Goal: Information Seeking & Learning: Understand process/instructions

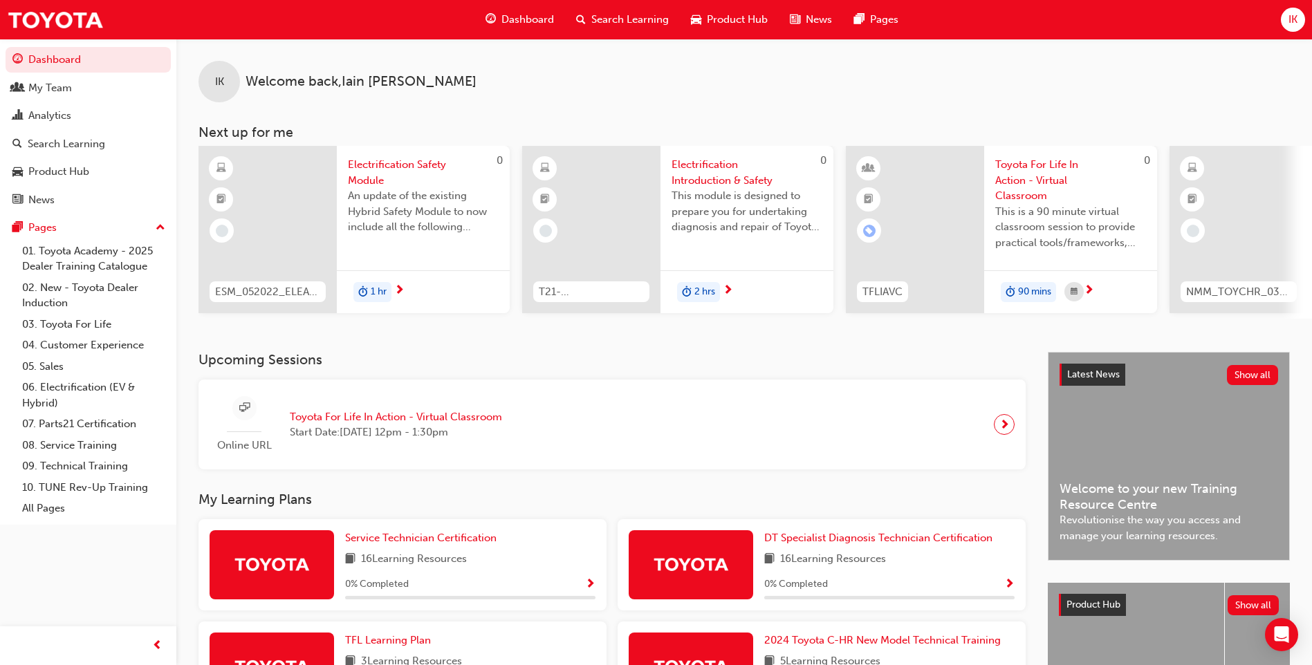
click at [635, 19] on span "Search Learning" at bounding box center [629, 20] width 77 height 16
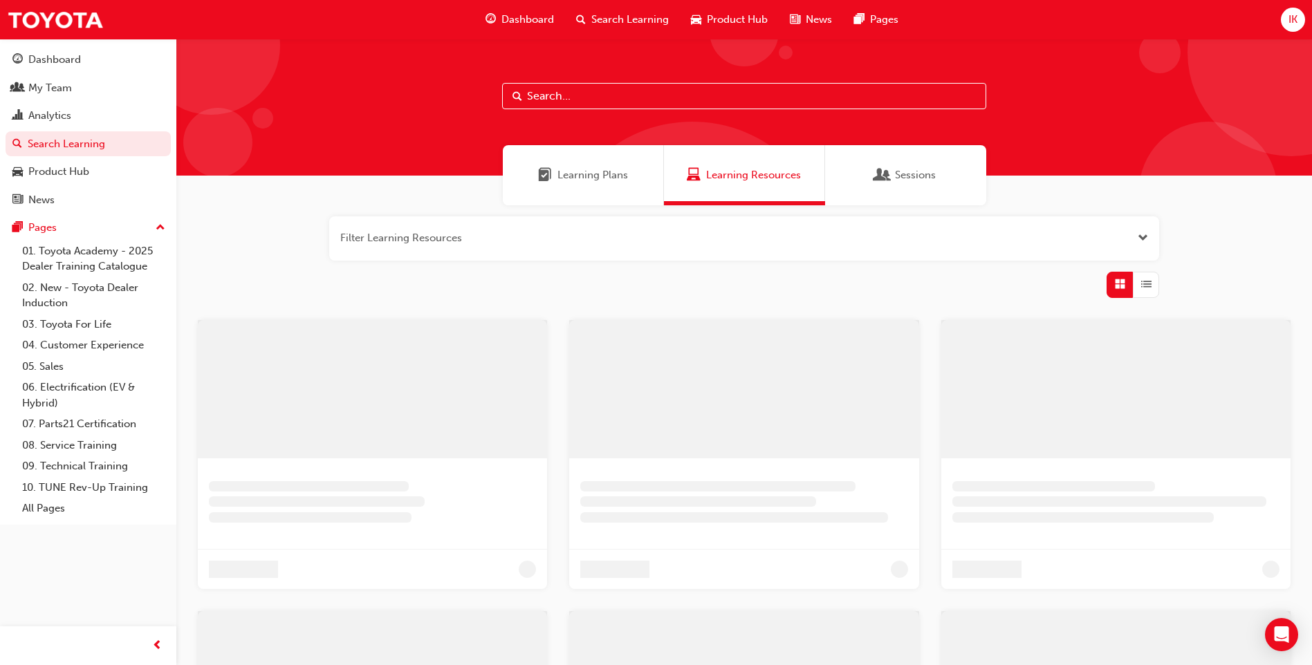
click at [598, 94] on input "text" at bounding box center [744, 96] width 484 height 26
type input "fix it right"
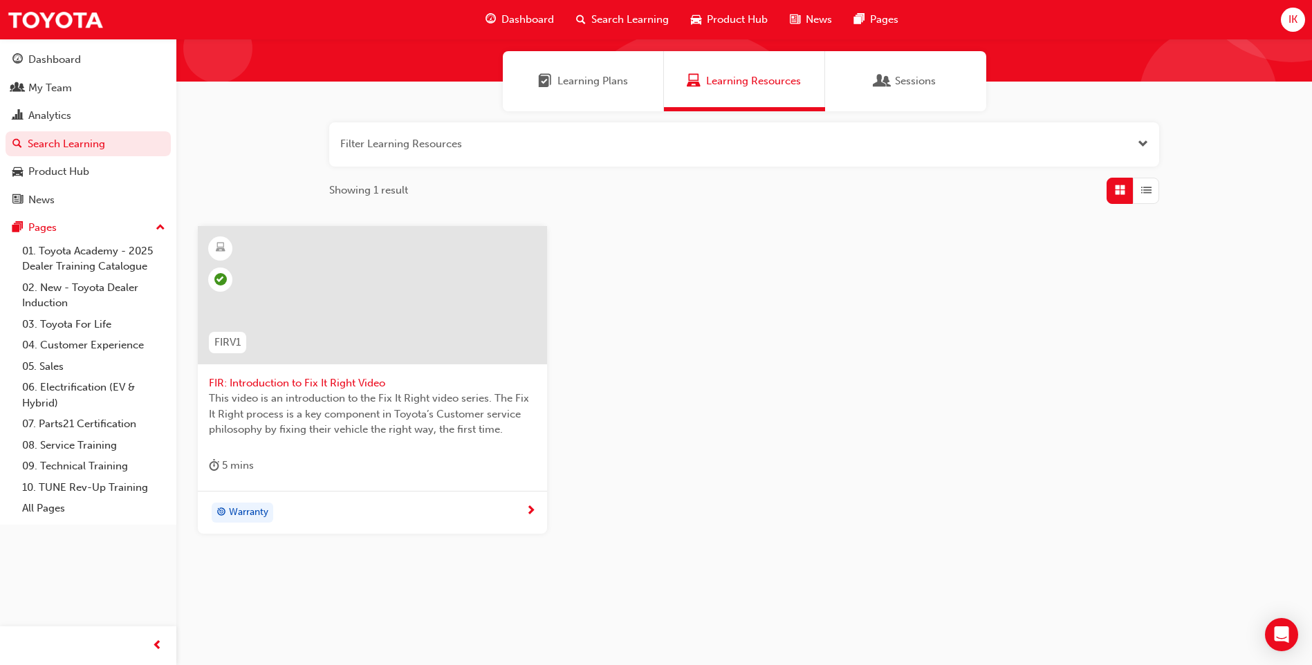
scroll to position [97, 0]
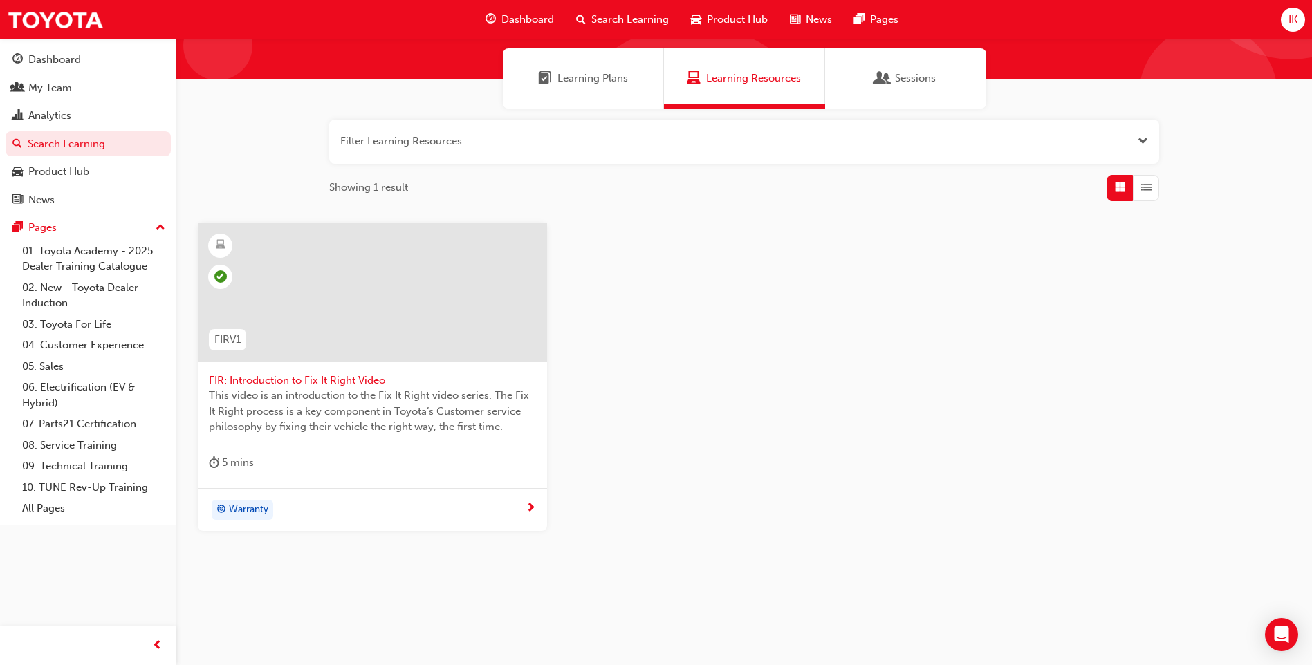
click at [305, 380] on span "FIR: Introduction to Fix It Right Video" at bounding box center [372, 381] width 327 height 16
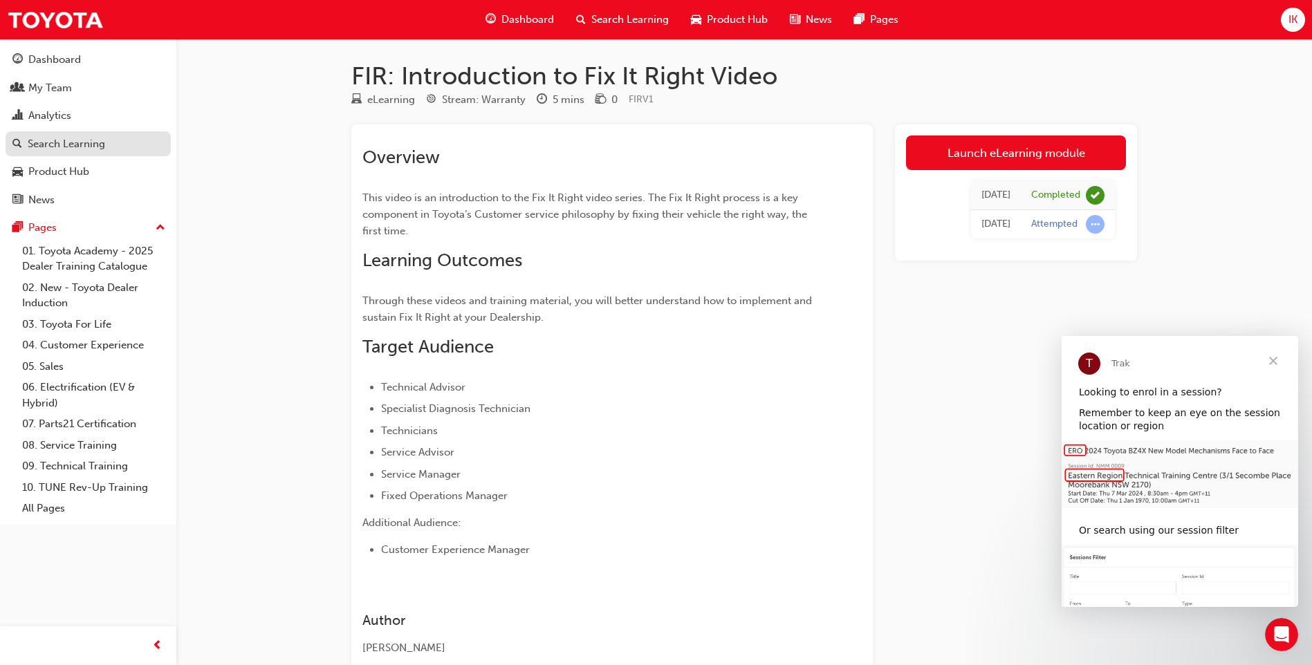
click at [64, 143] on div "Search Learning" at bounding box center [66, 144] width 77 height 16
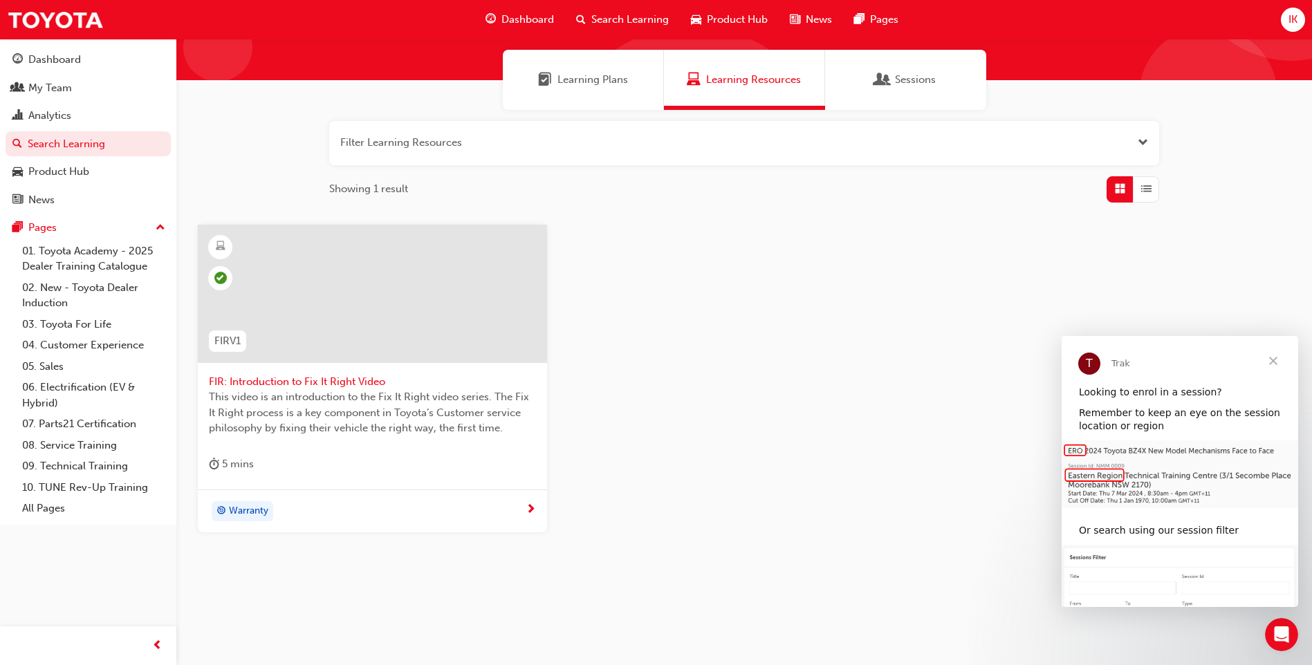
scroll to position [97, 0]
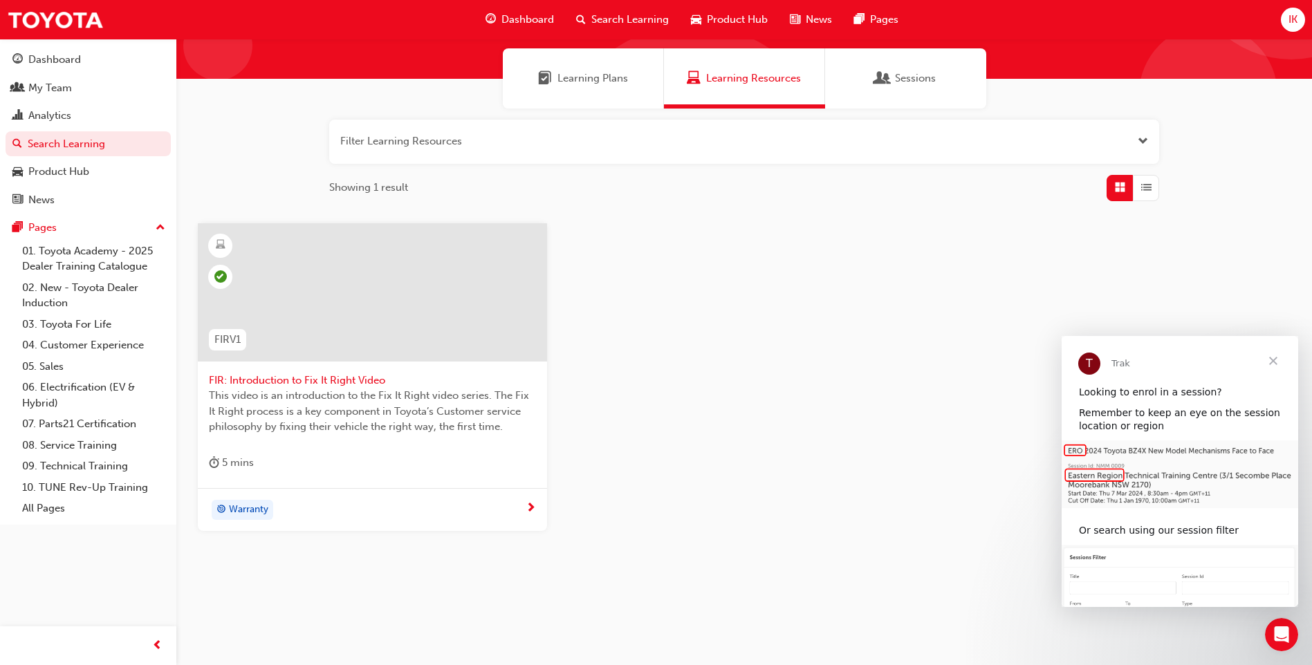
click at [1271, 357] on span "Close" at bounding box center [1273, 361] width 50 height 50
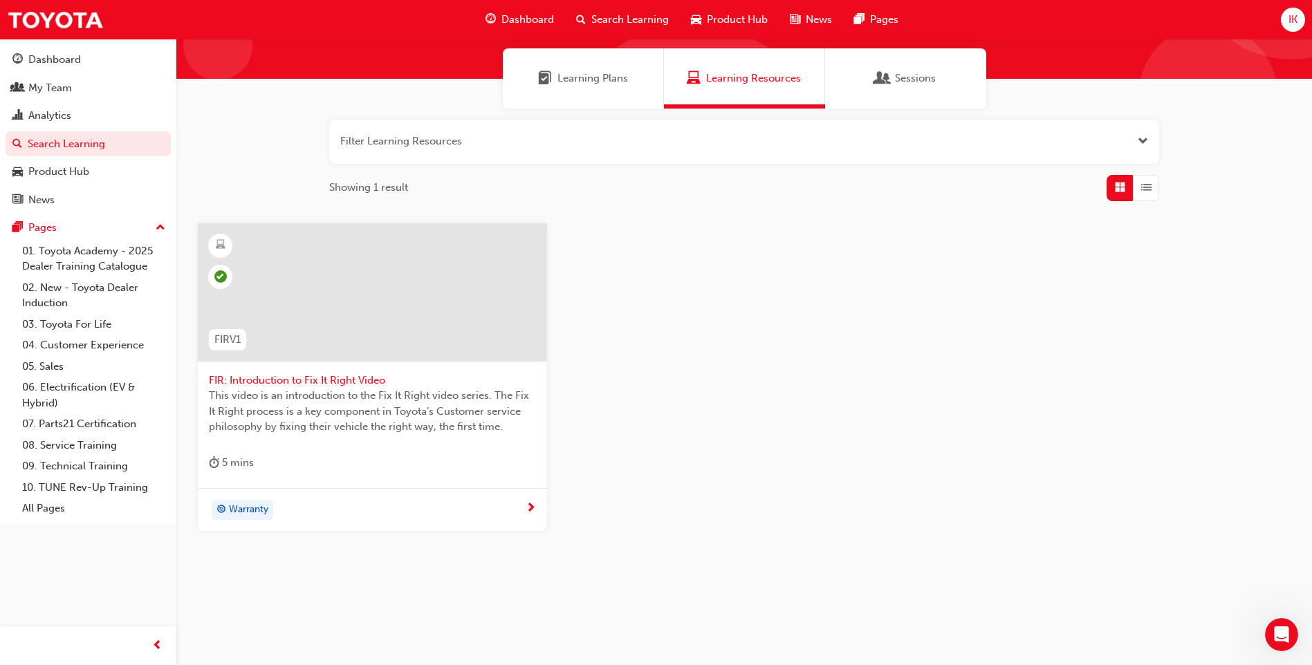
click at [524, 2] on div "Dashboard Search Learning Product Hub News Pages" at bounding box center [692, 19] width 446 height 39
click at [508, 19] on span "Dashboard" at bounding box center [527, 20] width 53 height 16
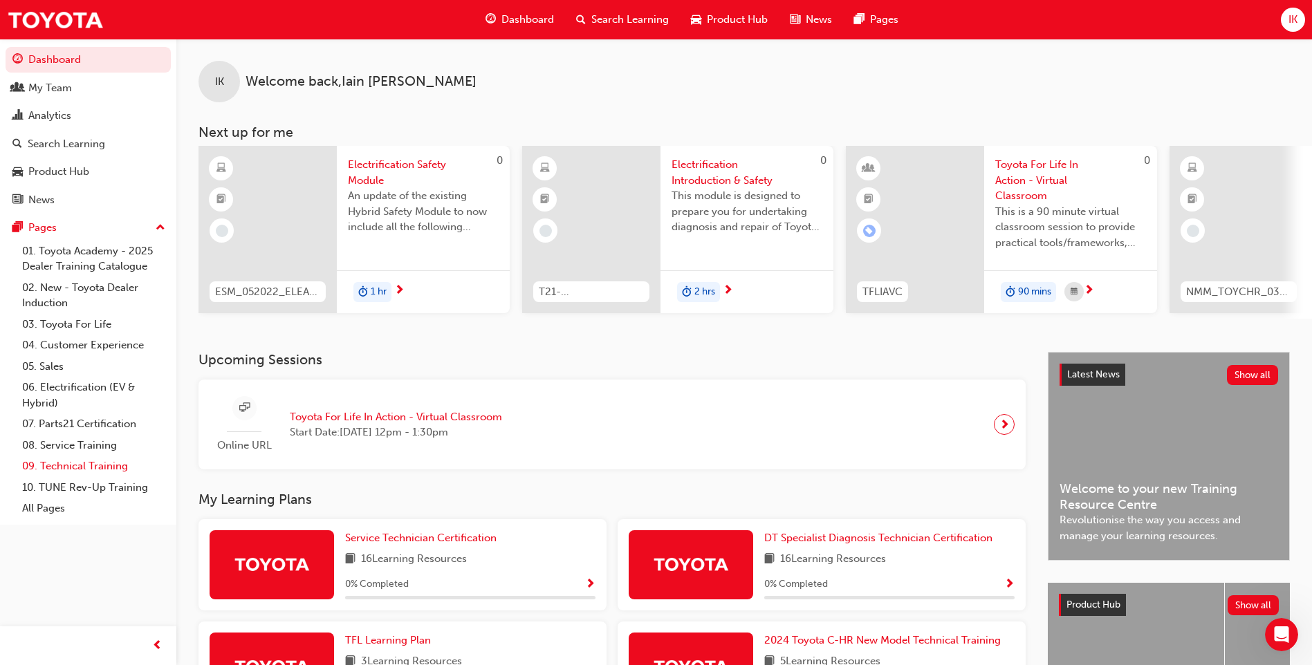
click at [77, 462] on link "09. Technical Training" at bounding box center [94, 466] width 154 height 21
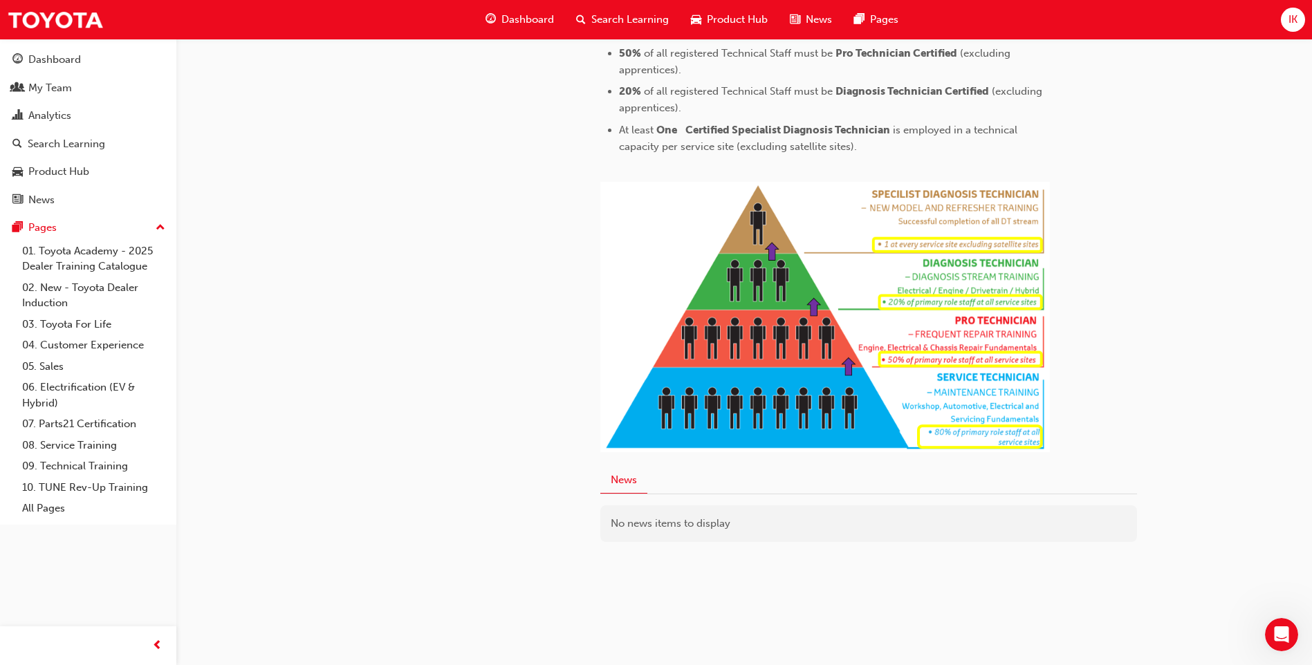
scroll to position [171, 0]
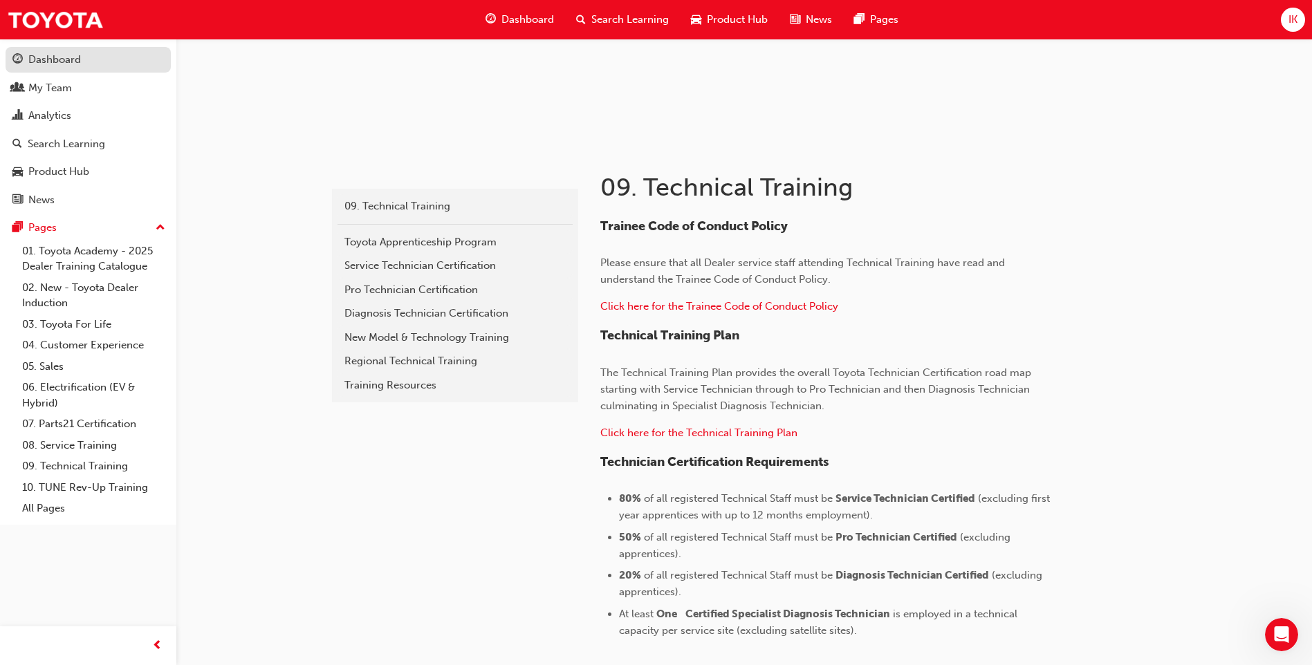
click at [53, 63] on div "Dashboard" at bounding box center [54, 60] width 53 height 16
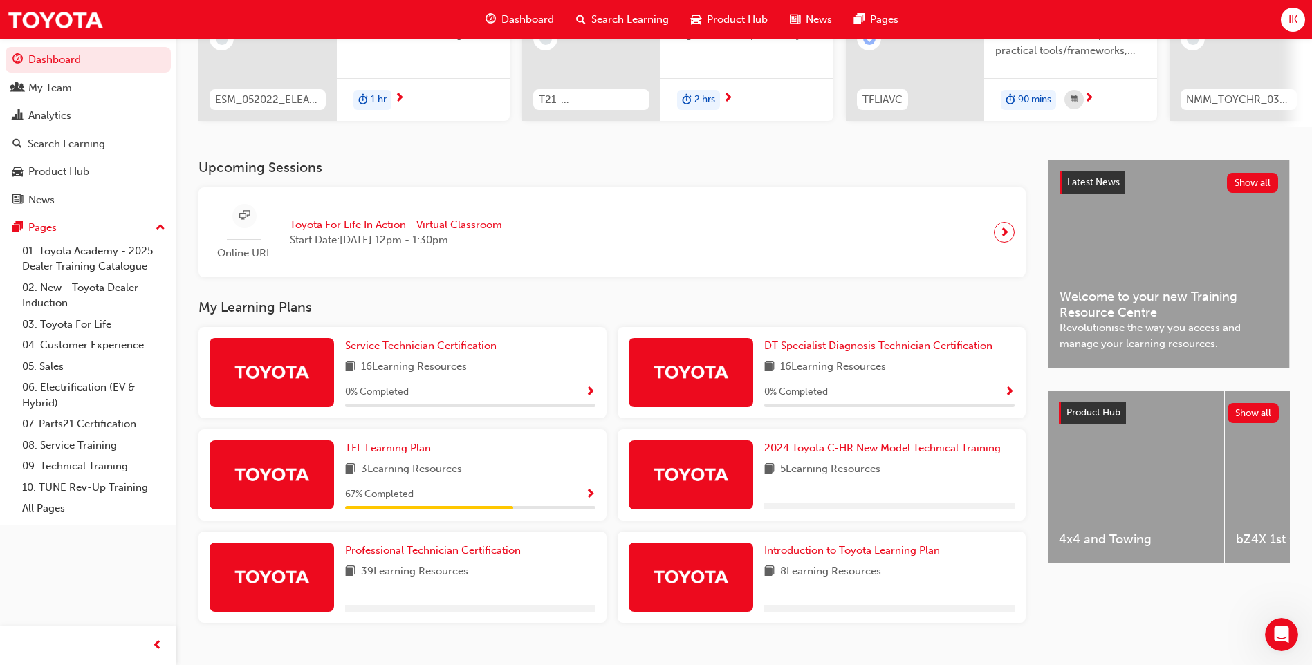
scroll to position [223, 0]
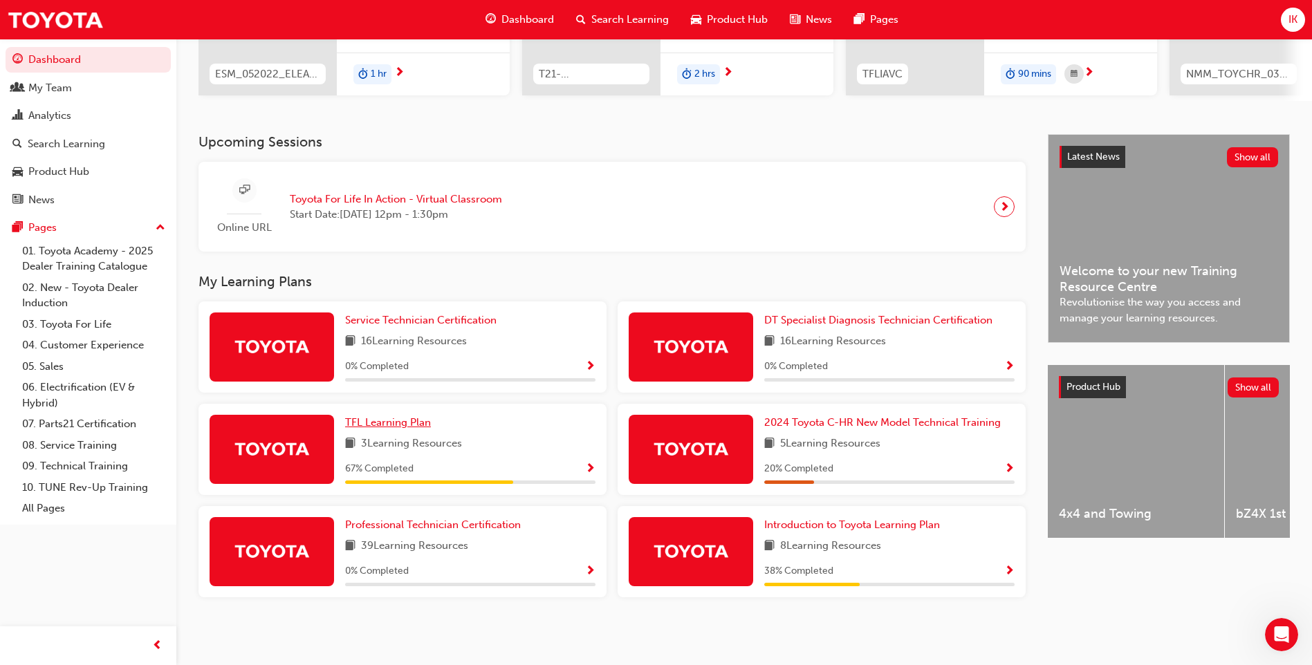
click at [409, 426] on span "TFL Learning Plan" at bounding box center [388, 422] width 86 height 12
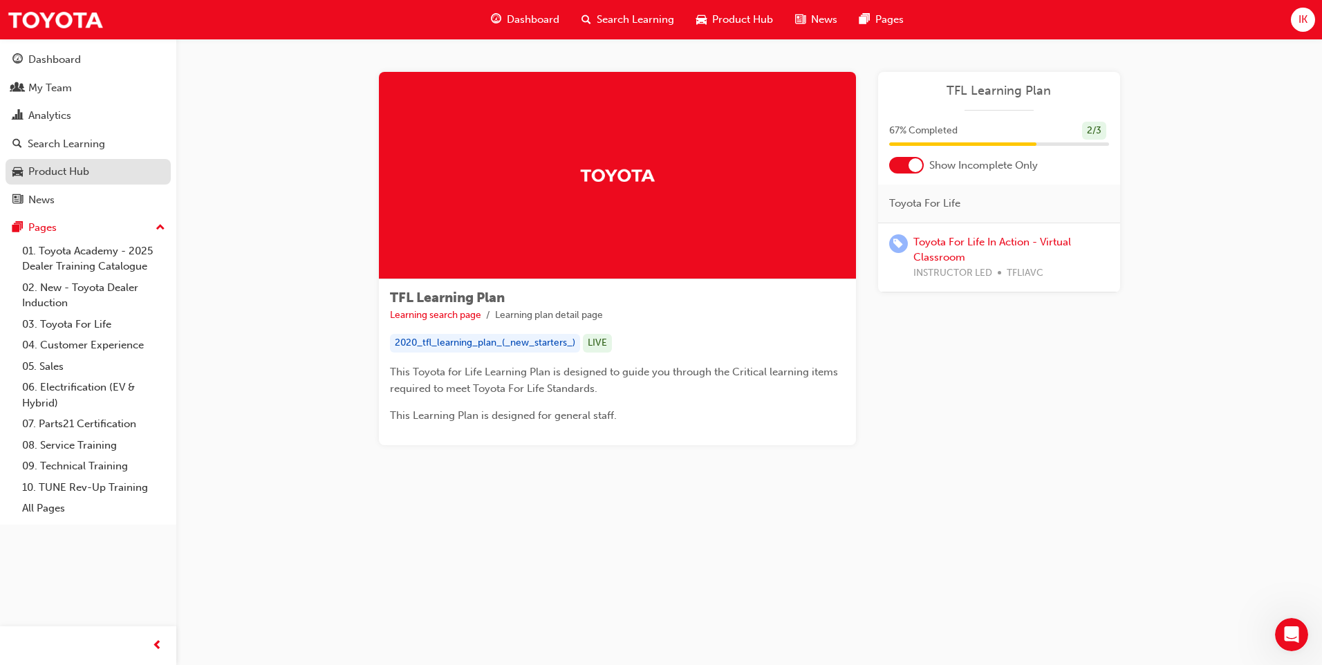
click at [70, 176] on div "Product Hub" at bounding box center [58, 172] width 61 height 16
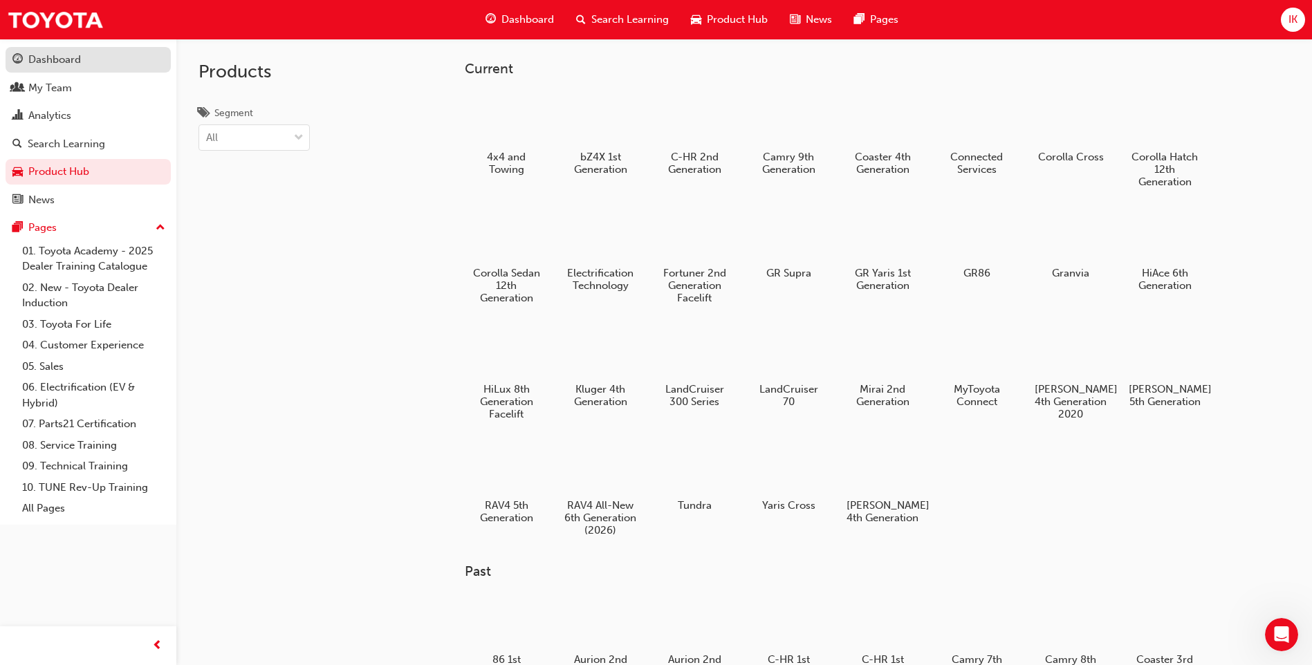
click at [67, 61] on div "Dashboard" at bounding box center [54, 60] width 53 height 16
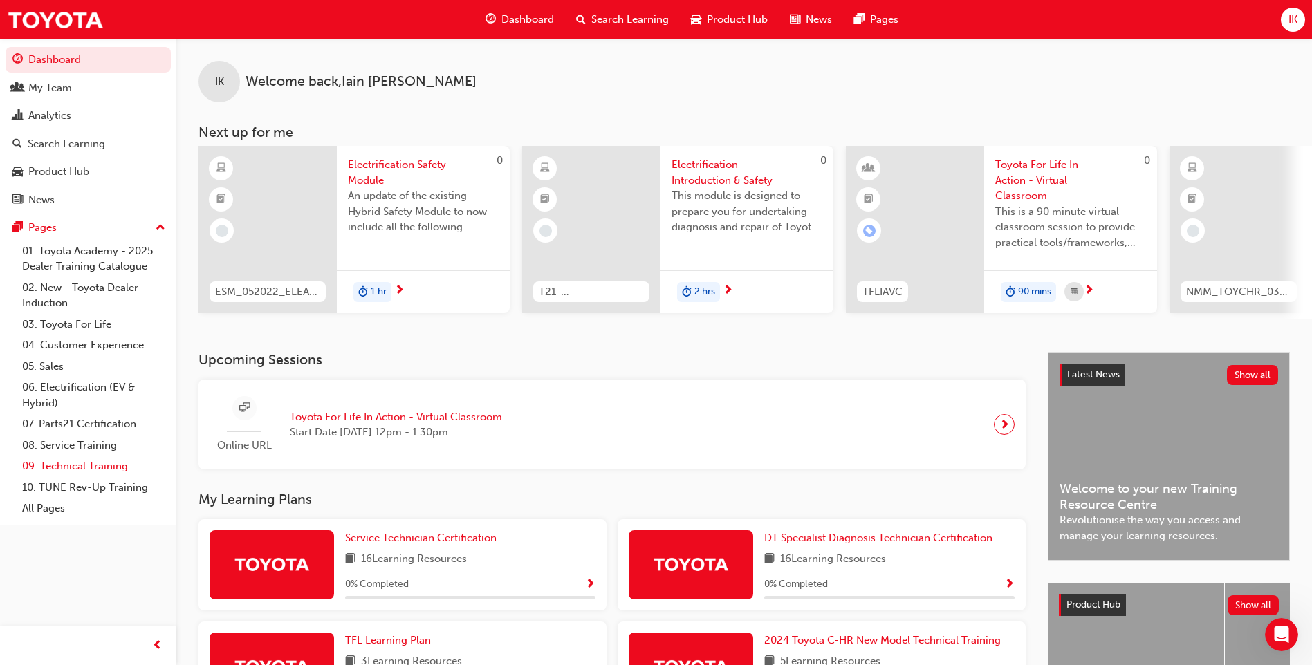
click at [86, 469] on link "09. Technical Training" at bounding box center [94, 466] width 154 height 21
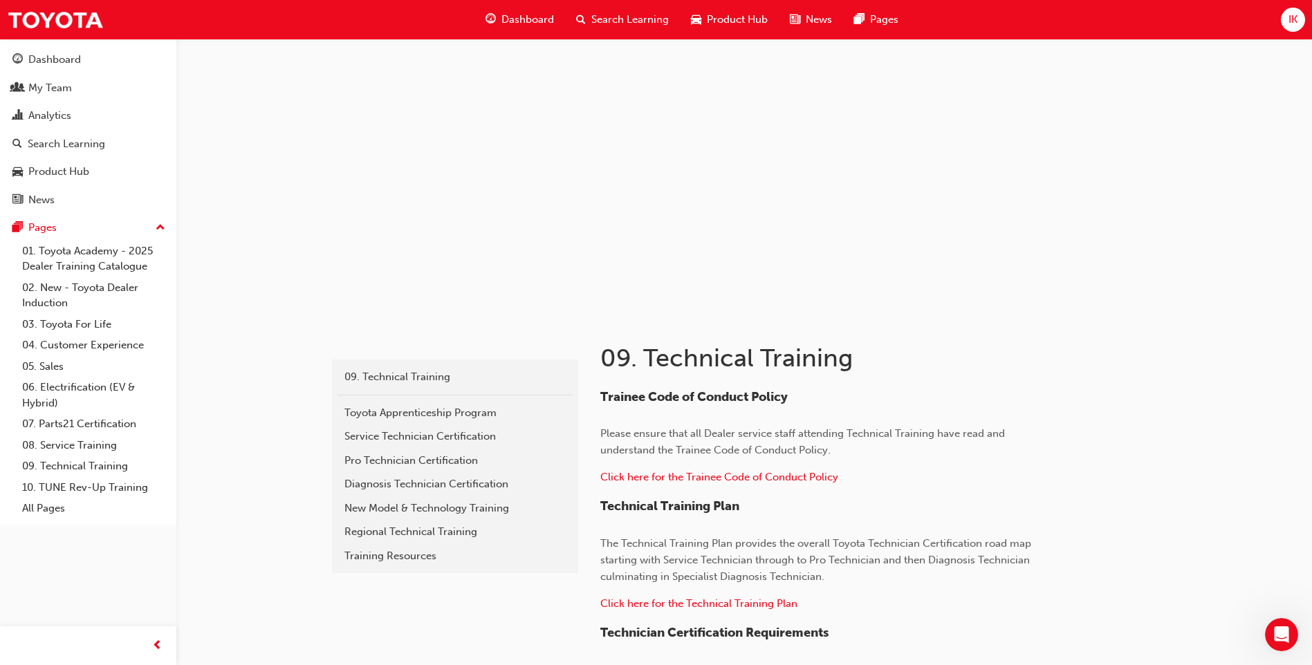
click at [615, 22] on span "Search Learning" at bounding box center [629, 20] width 77 height 16
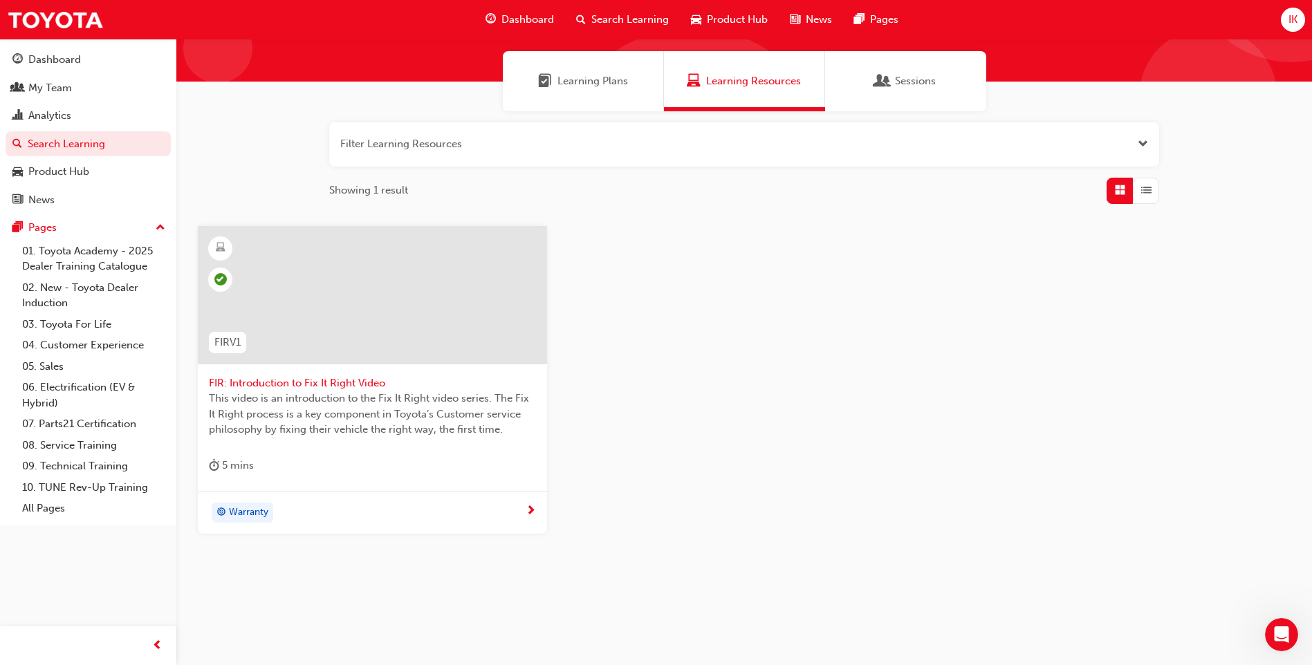
scroll to position [97, 0]
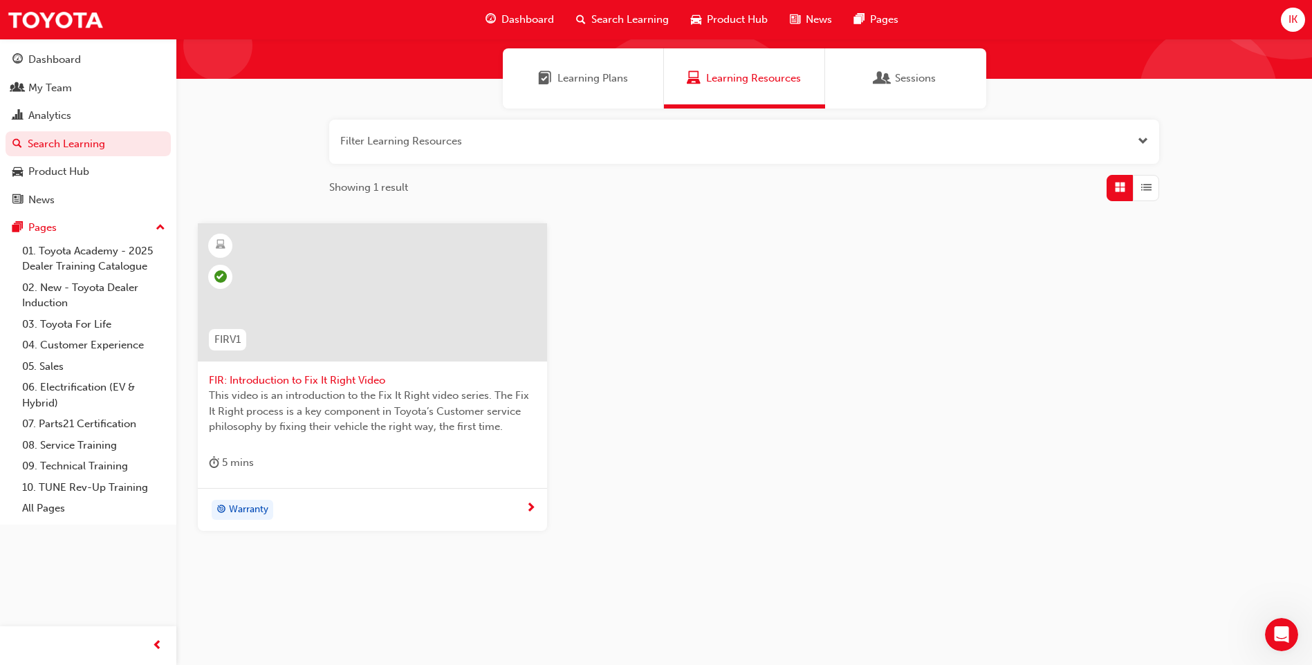
click at [555, 81] on div "Learning Plans" at bounding box center [583, 79] width 90 height 16
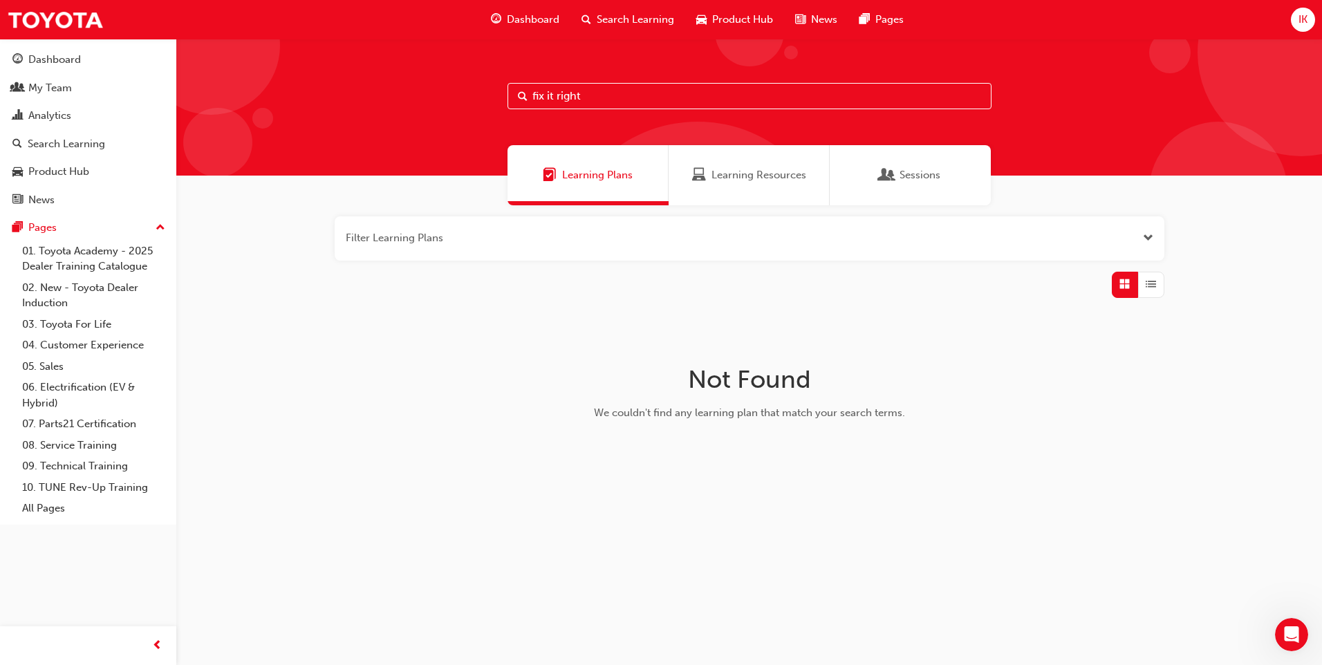
click at [898, 178] on div "Sessions" at bounding box center [910, 175] width 60 height 16
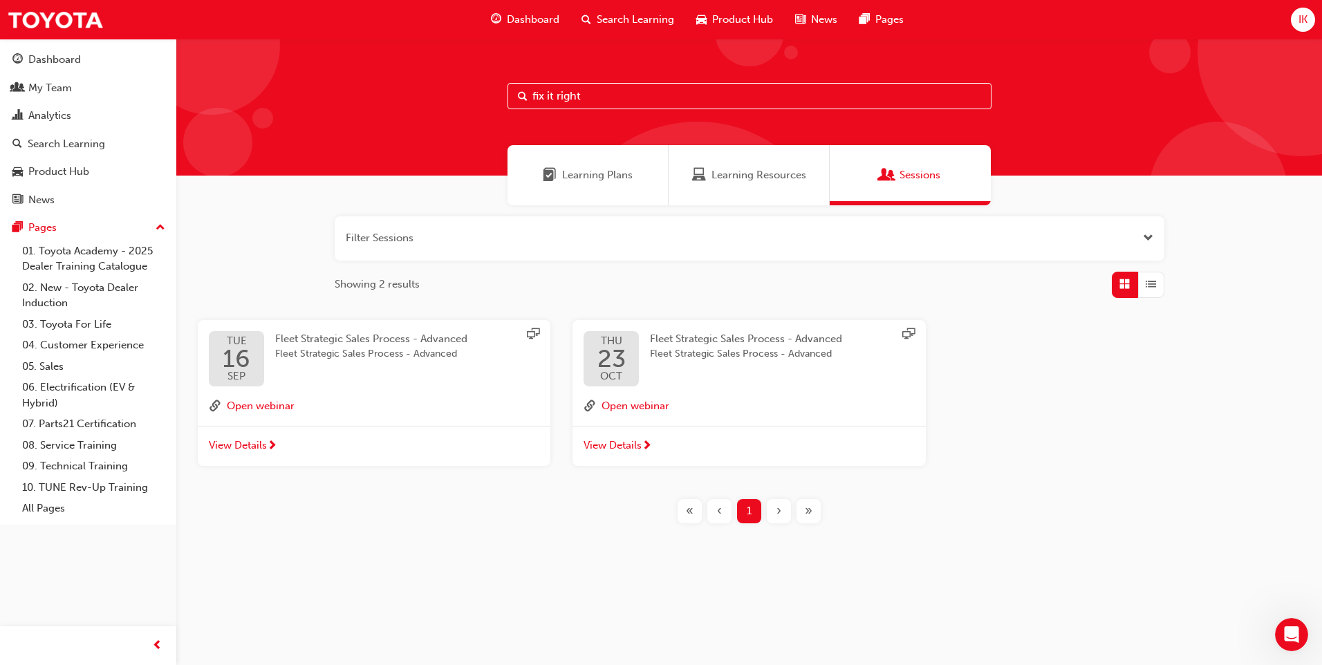
click at [734, 164] on div "Learning Resources" at bounding box center [749, 175] width 161 height 60
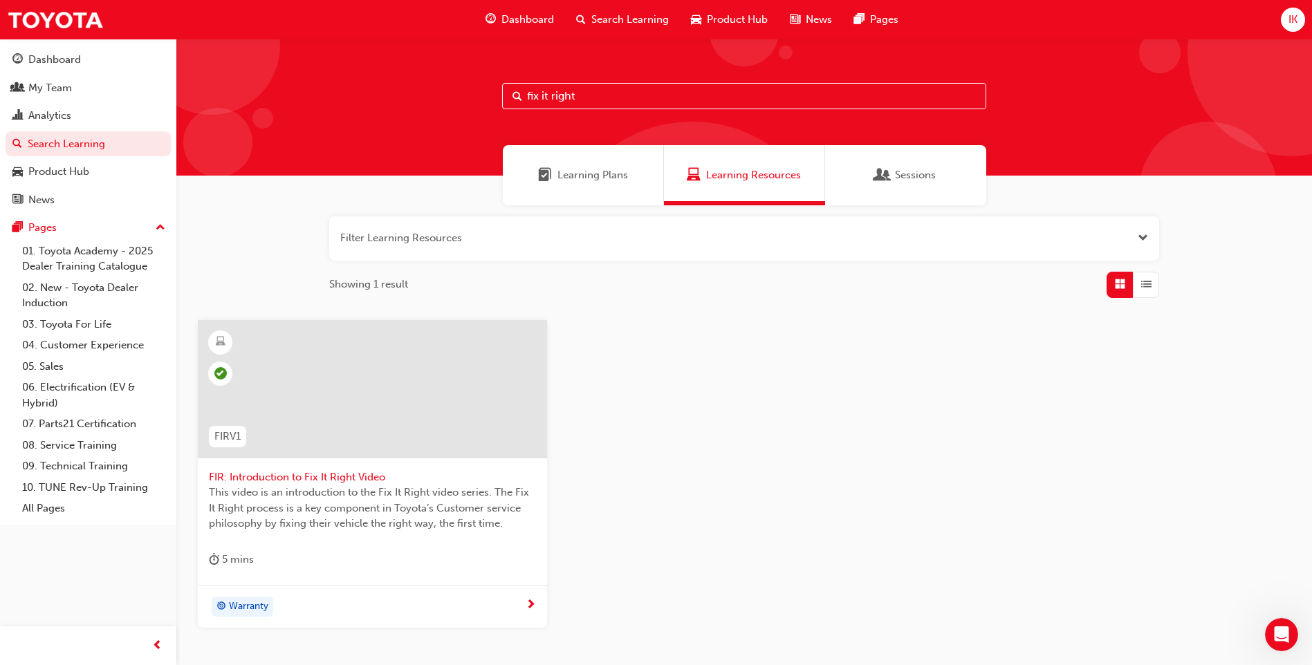
scroll to position [97, 0]
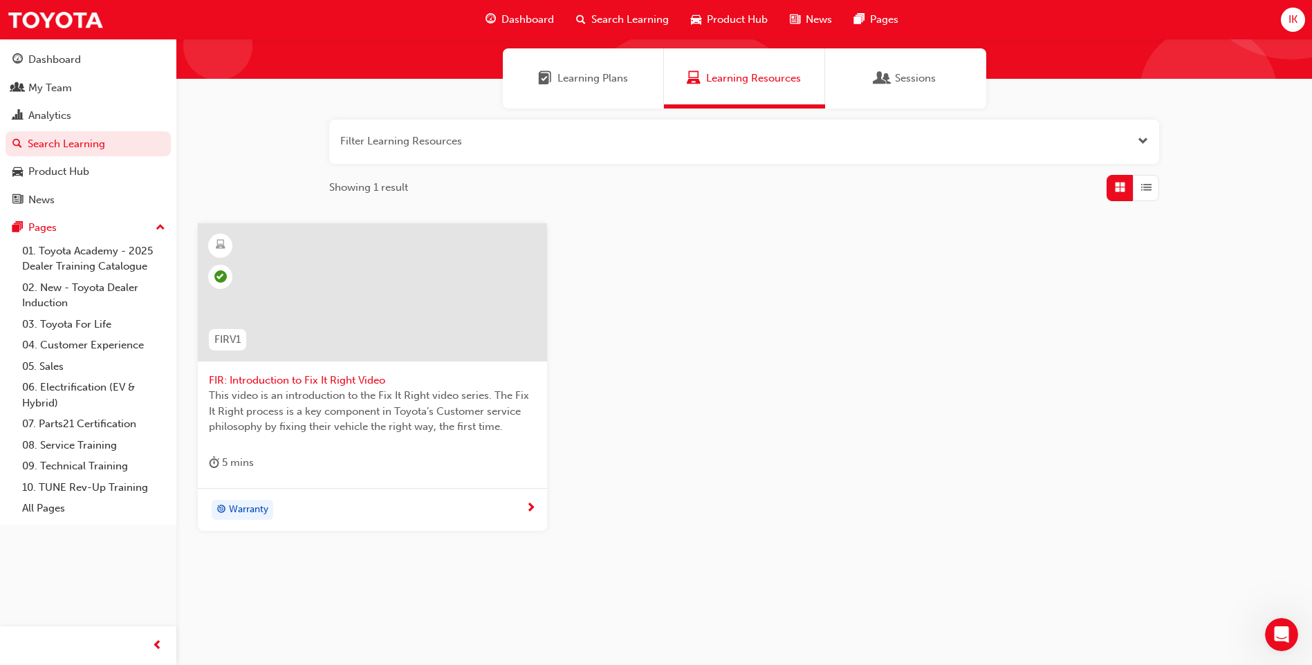
click at [530, 510] on span "next-icon" at bounding box center [531, 509] width 10 height 12
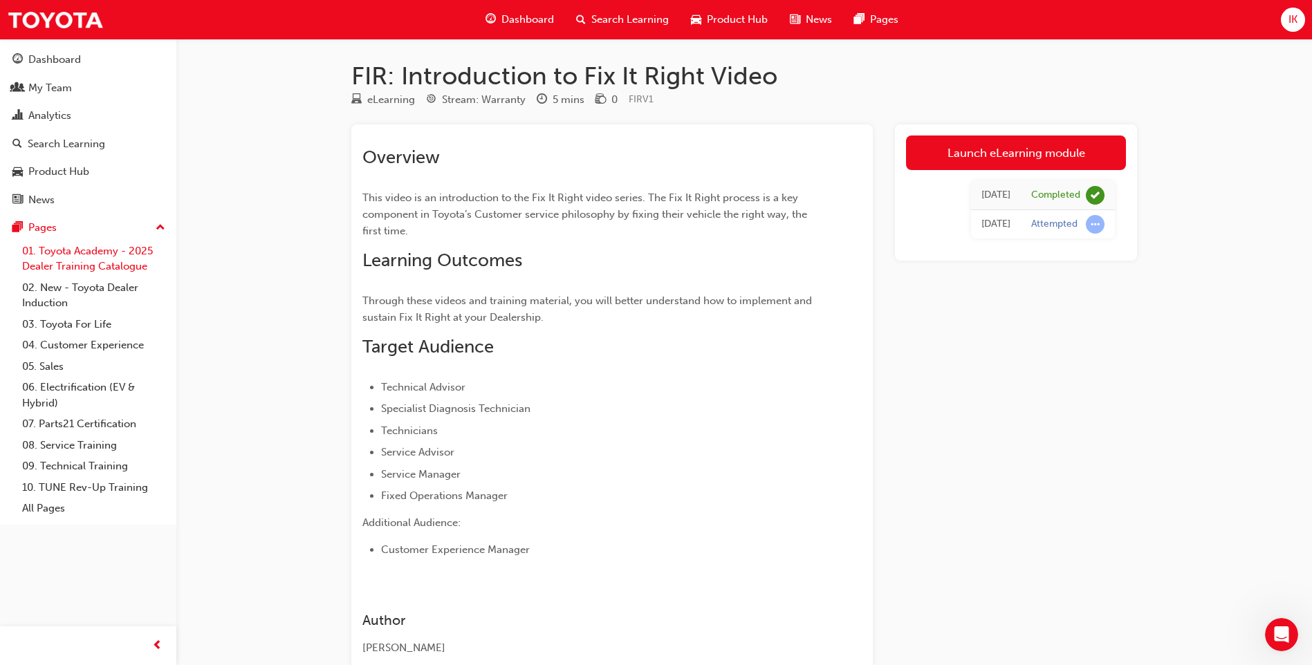
click at [75, 250] on link "01. Toyota Academy - 2025 Dealer Training Catalogue" at bounding box center [94, 259] width 154 height 37
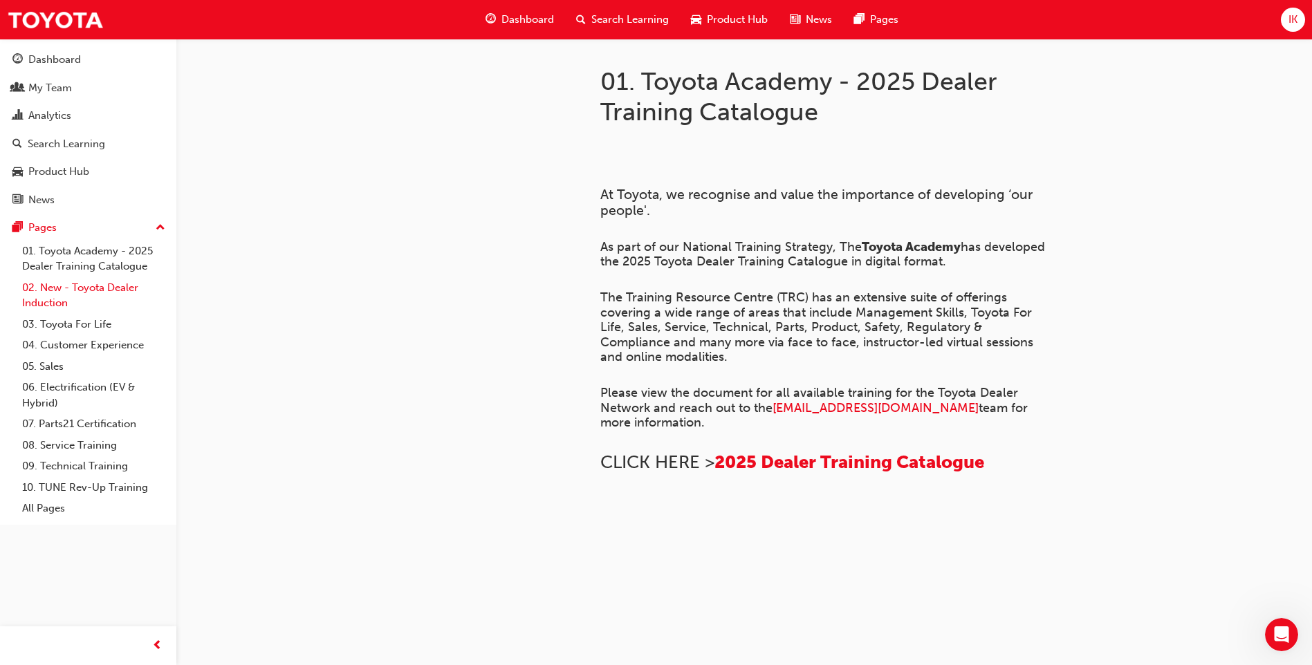
click at [75, 286] on link "02. New - Toyota Dealer Induction" at bounding box center [94, 295] width 154 height 37
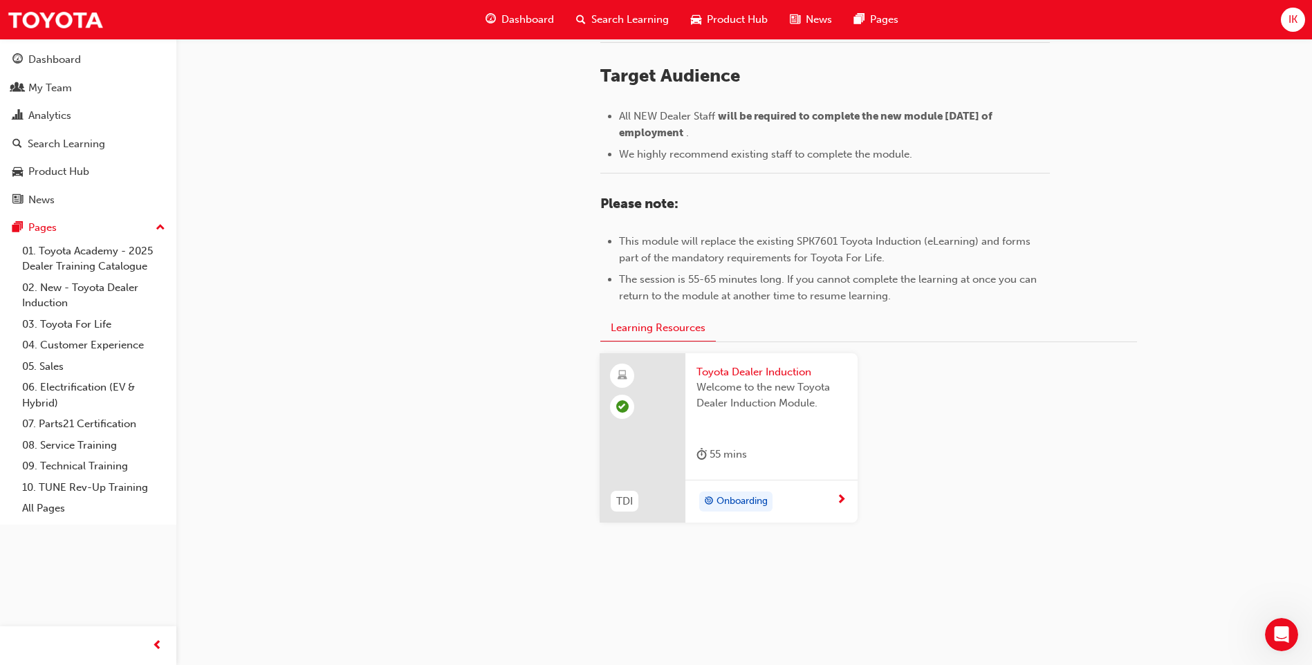
scroll to position [573, 0]
click at [99, 322] on link "03. Toyota For Life" at bounding box center [94, 324] width 154 height 21
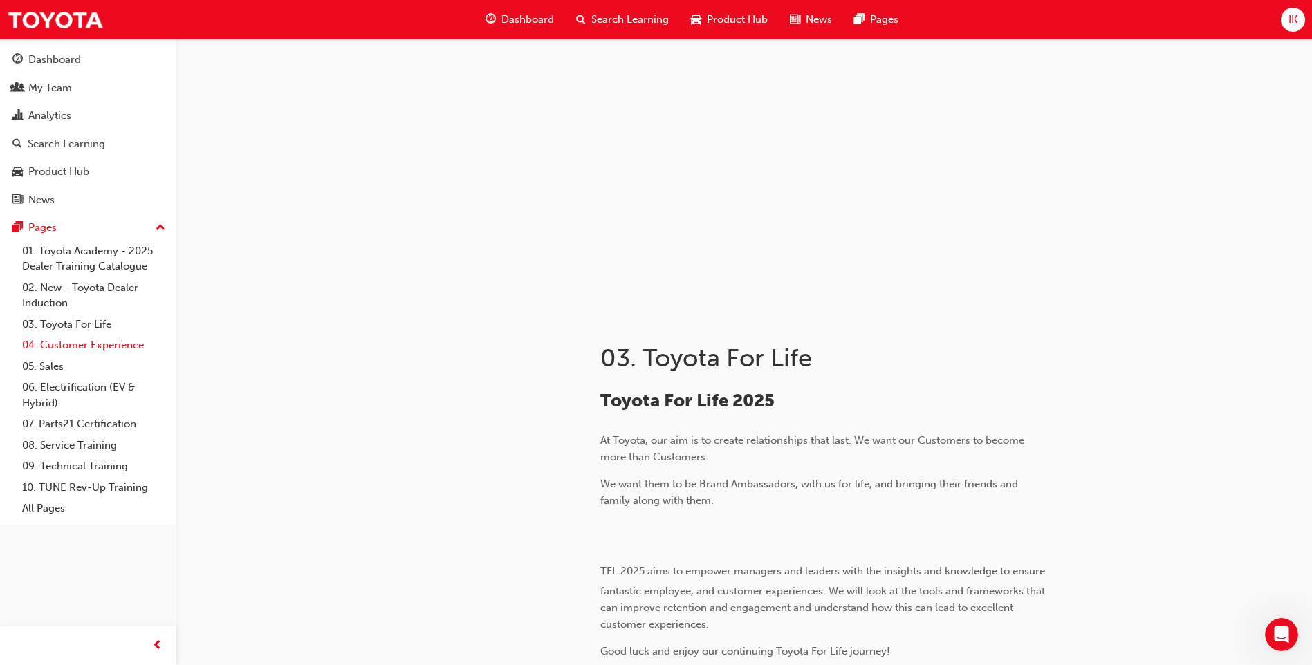
click at [94, 345] on link "04. Customer Experience" at bounding box center [94, 345] width 154 height 21
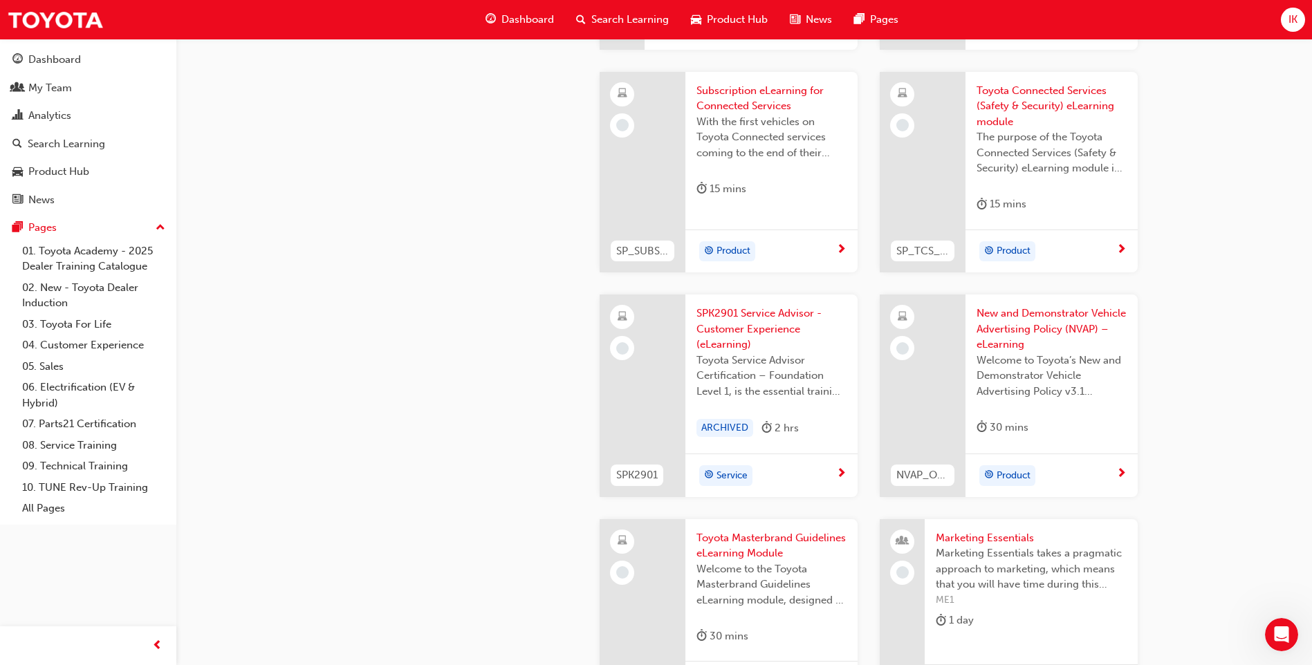
scroll to position [2489, 0]
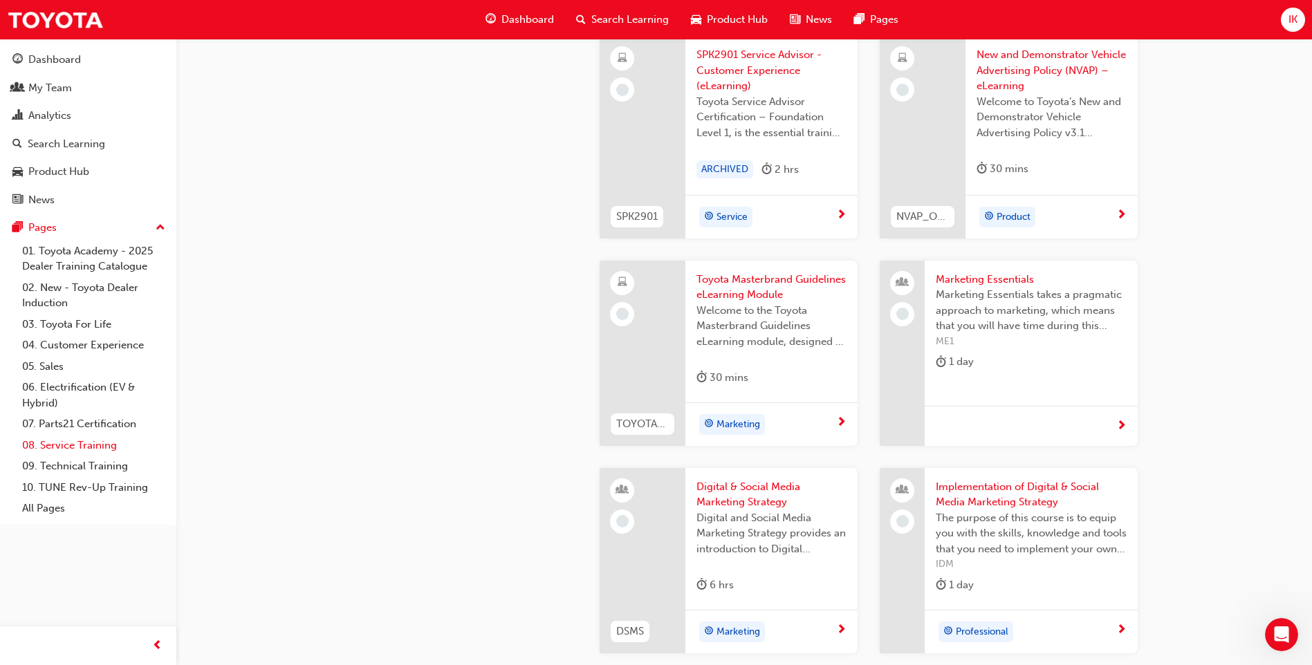
click at [83, 447] on link "08. Service Training" at bounding box center [94, 445] width 154 height 21
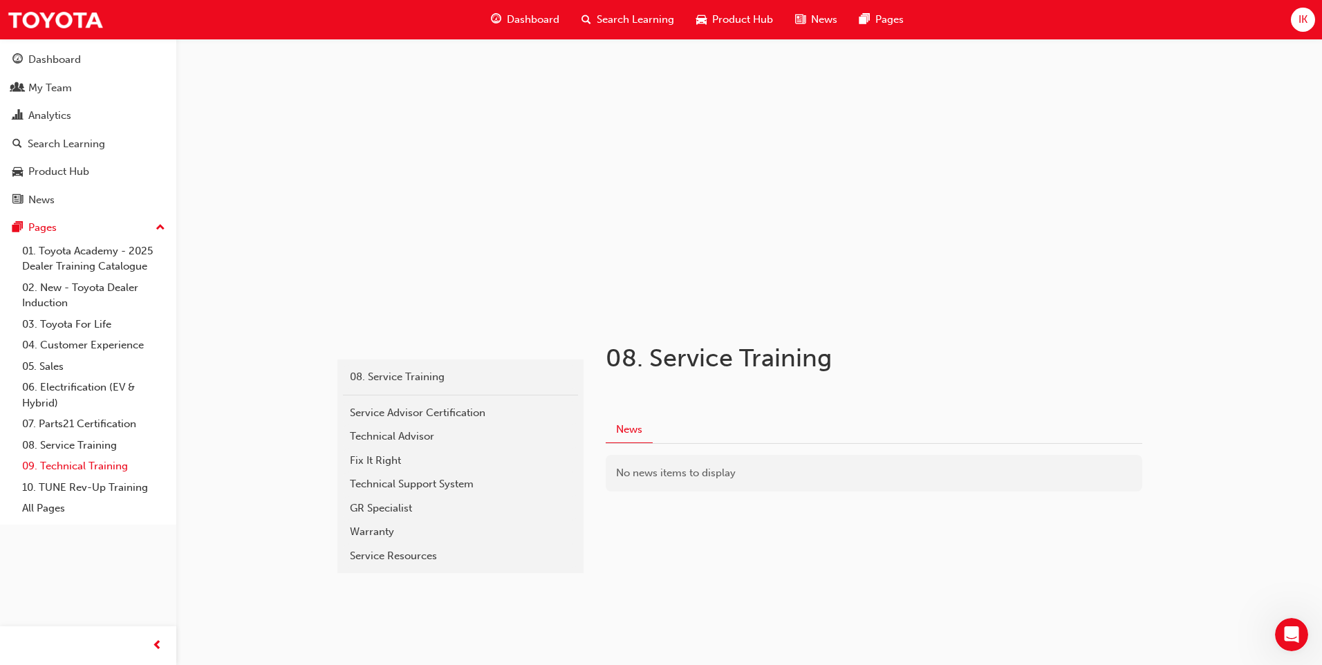
click at [81, 470] on link "09. Technical Training" at bounding box center [94, 466] width 154 height 21
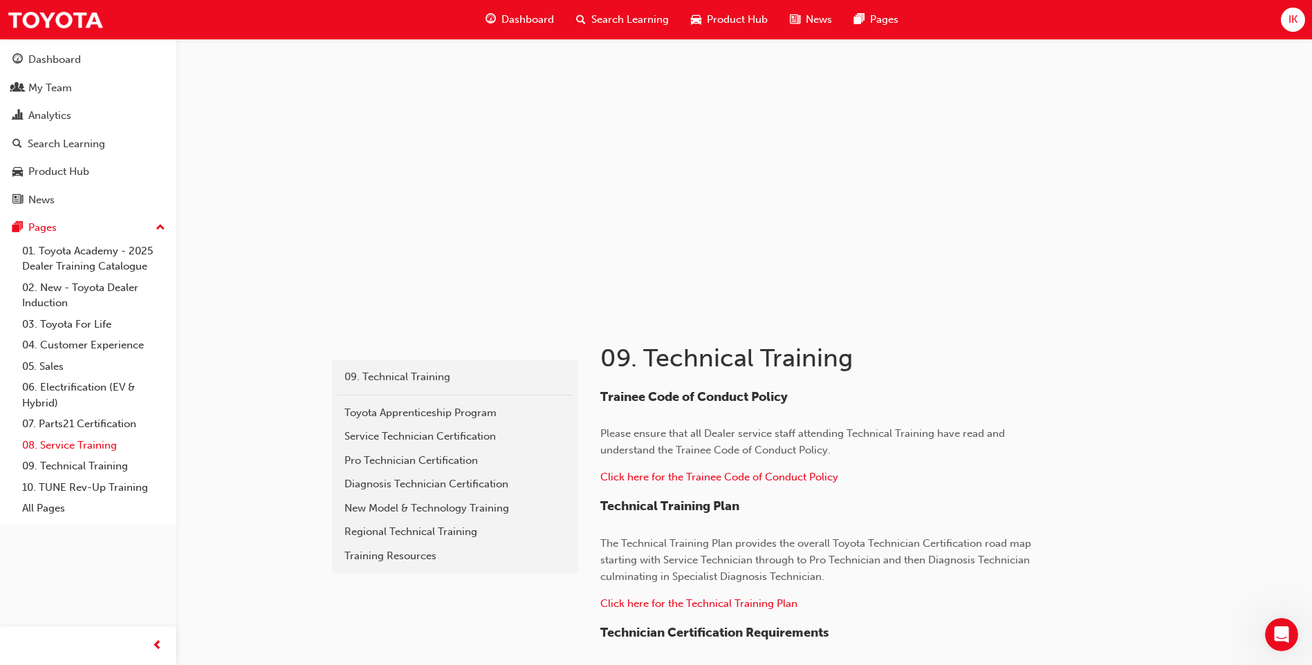
click at [81, 444] on link "08. Service Training" at bounding box center [94, 445] width 154 height 21
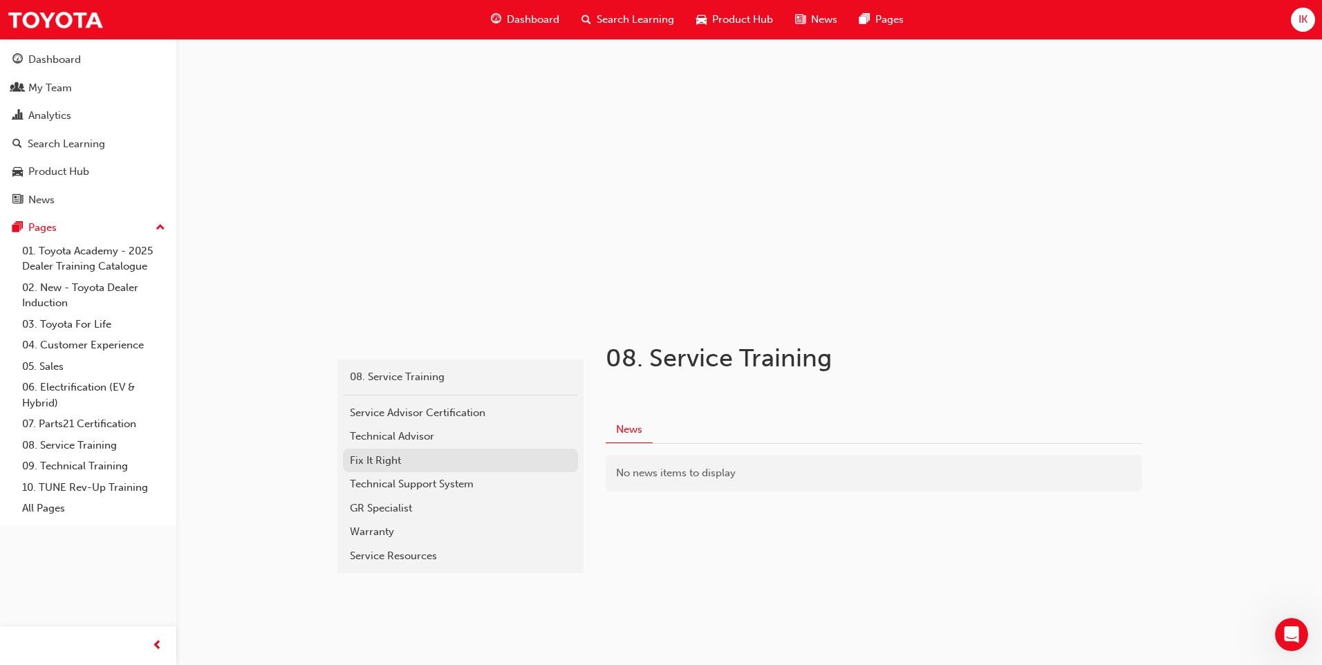
click at [372, 456] on div "Fix It Right" at bounding box center [460, 461] width 221 height 16
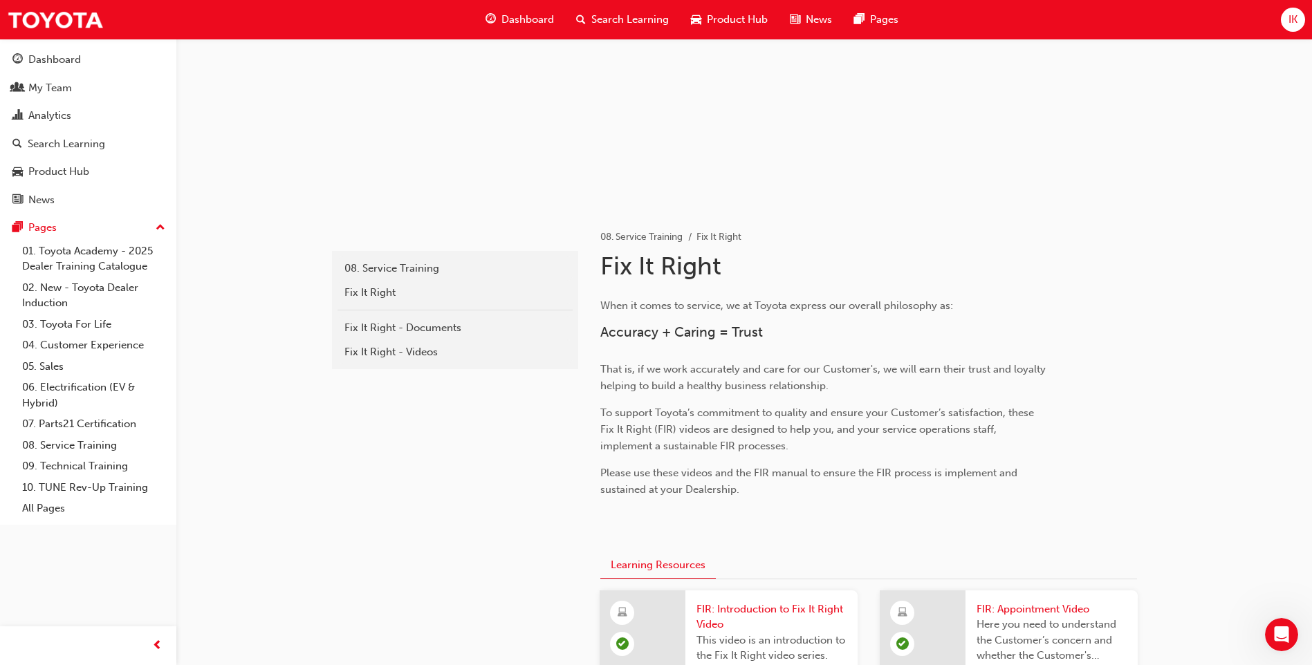
scroll to position [106, 0]
click at [442, 334] on div "Fix It Right - Documents" at bounding box center [454, 330] width 221 height 16
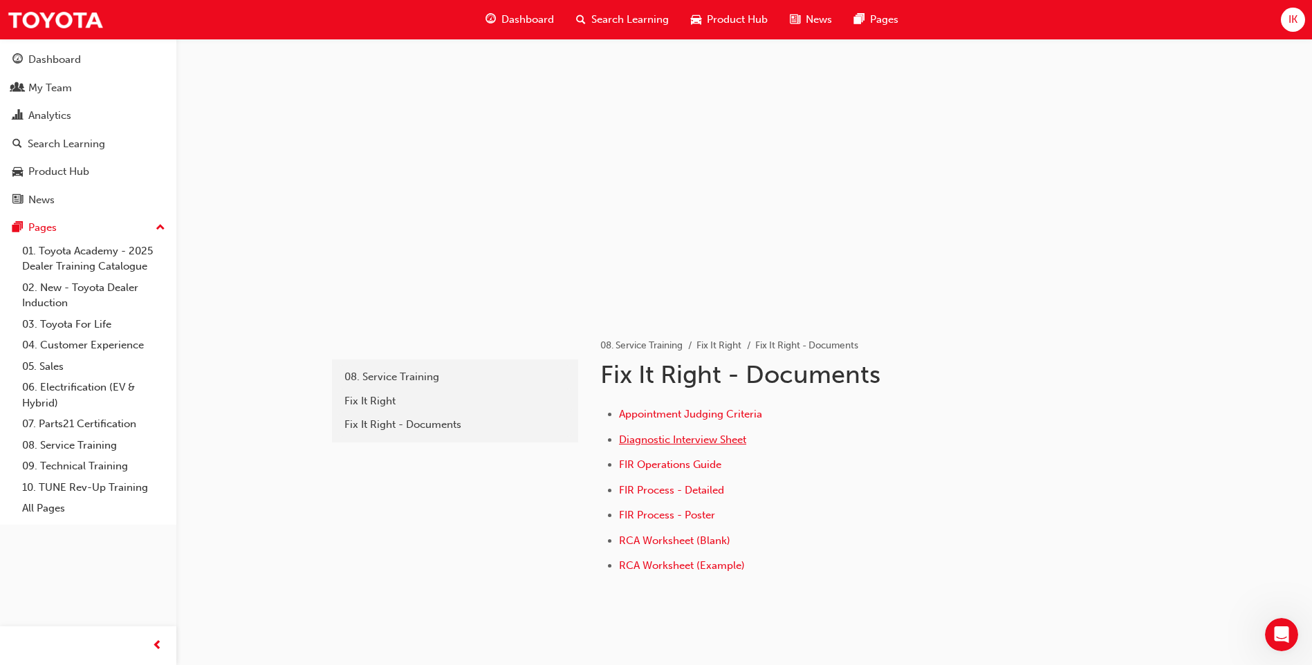
click at [726, 436] on span "Diagnostic Interview Sheet" at bounding box center [682, 440] width 127 height 12
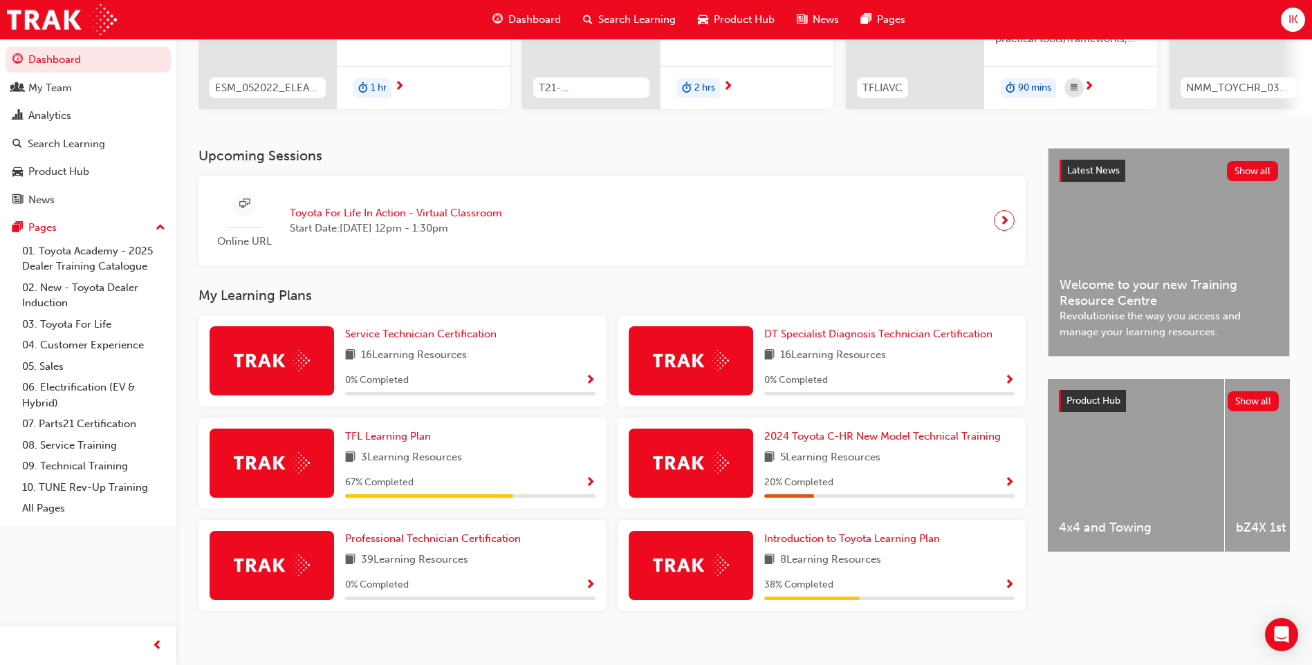
scroll to position [223, 0]
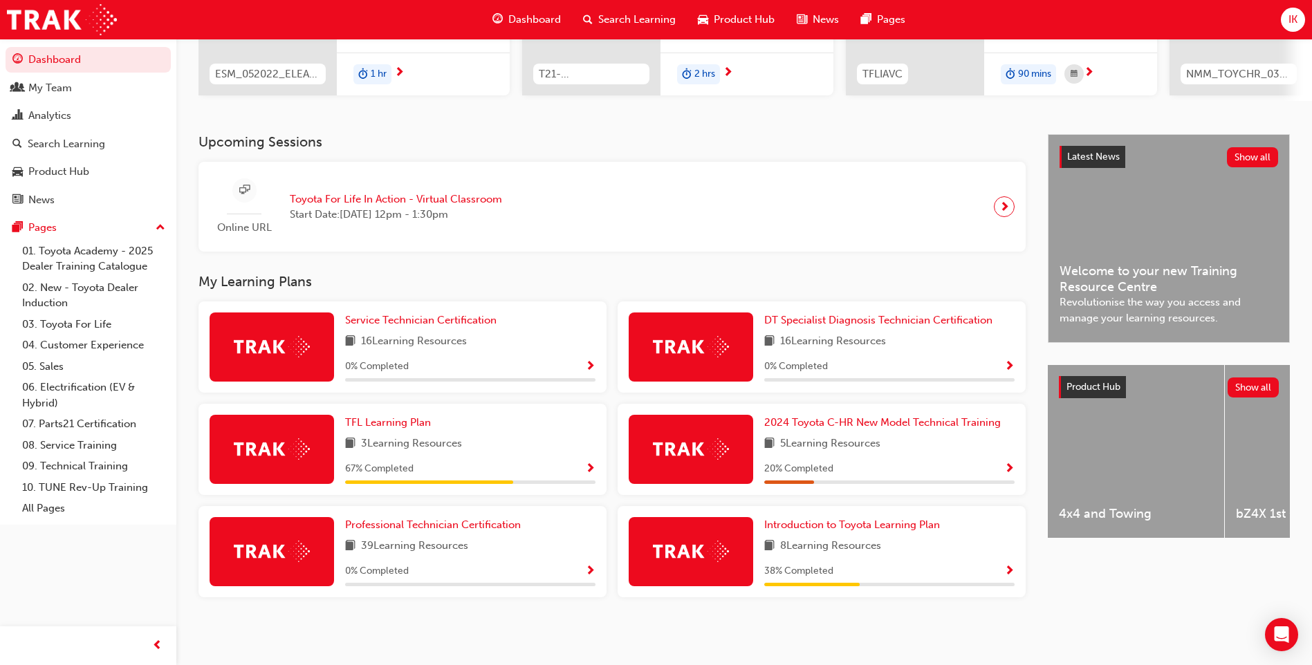
click at [317, 453] on div at bounding box center [272, 449] width 124 height 69
click at [404, 423] on span "TFL Learning Plan" at bounding box center [388, 422] width 86 height 12
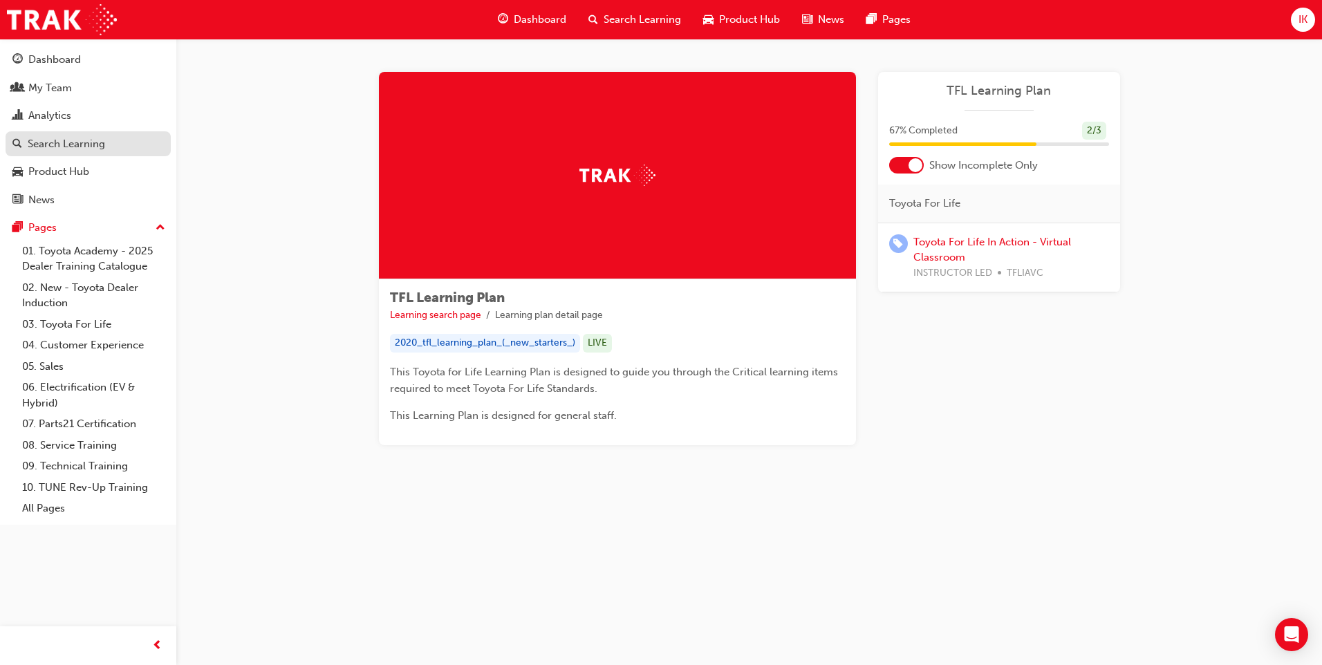
click at [103, 145] on div "Search Learning" at bounding box center [66, 144] width 77 height 16
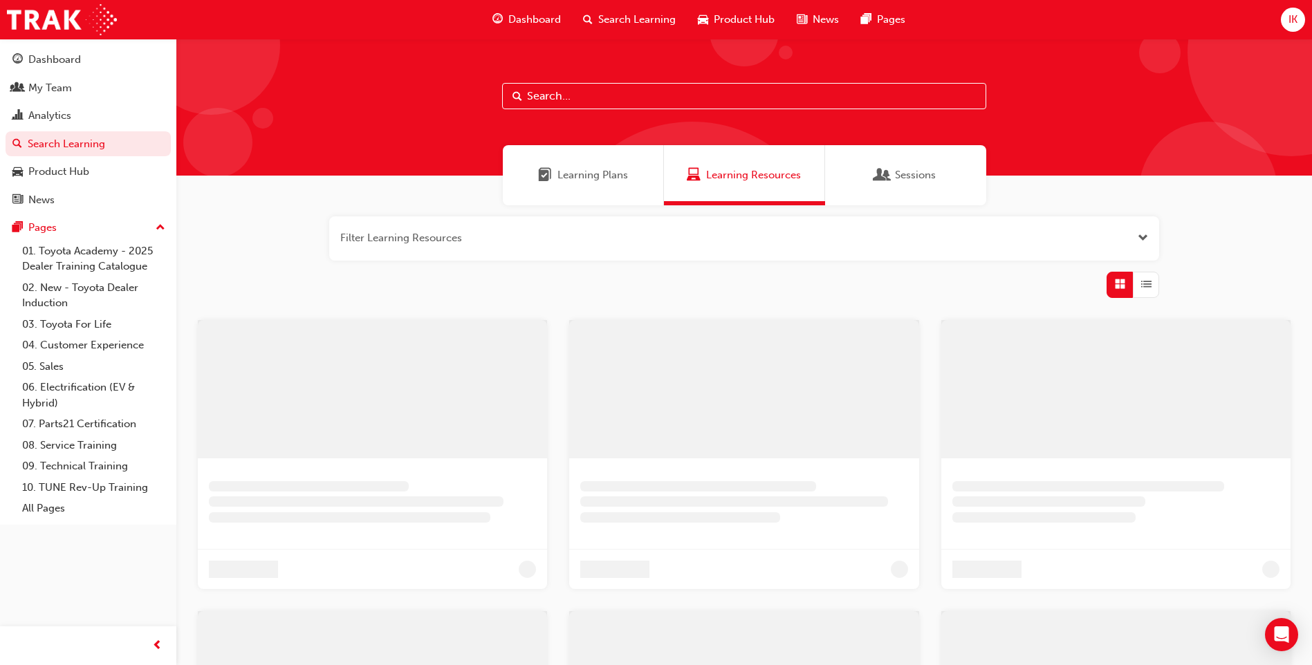
click at [609, 99] on input "text" at bounding box center [744, 96] width 484 height 26
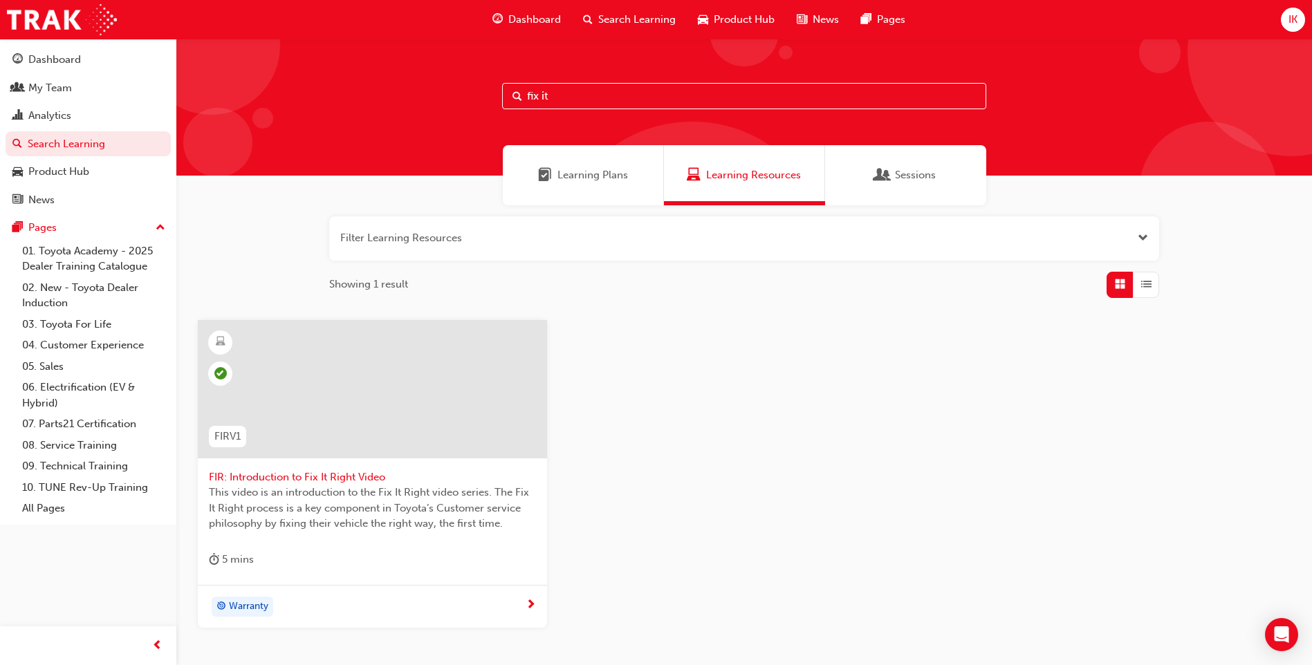
click at [592, 90] on input "fix it" at bounding box center [744, 96] width 484 height 26
type input "fix it right form"
